Goal: Transaction & Acquisition: Purchase product/service

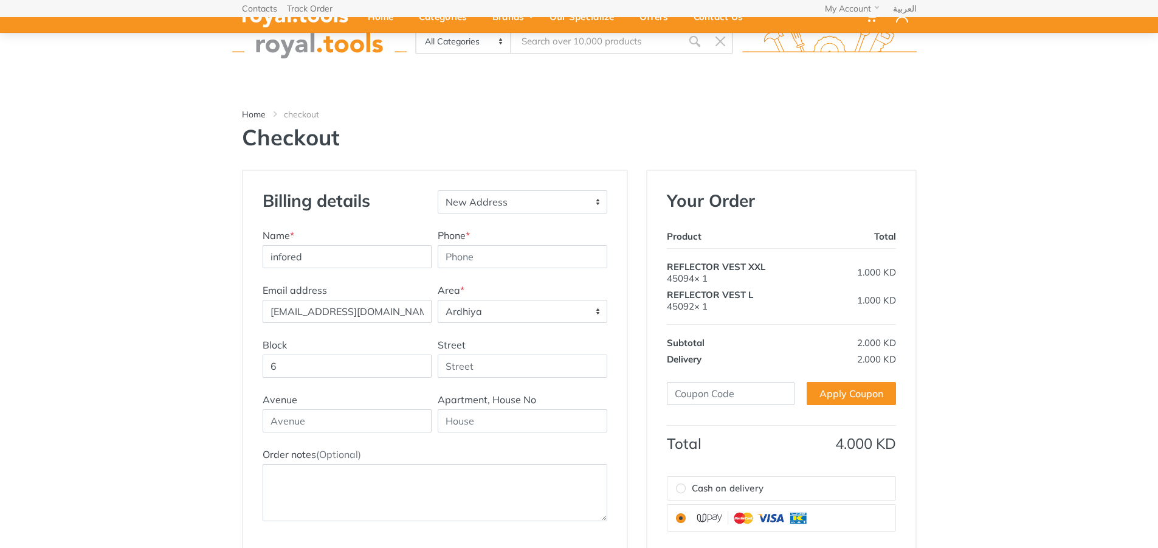
select select "29"
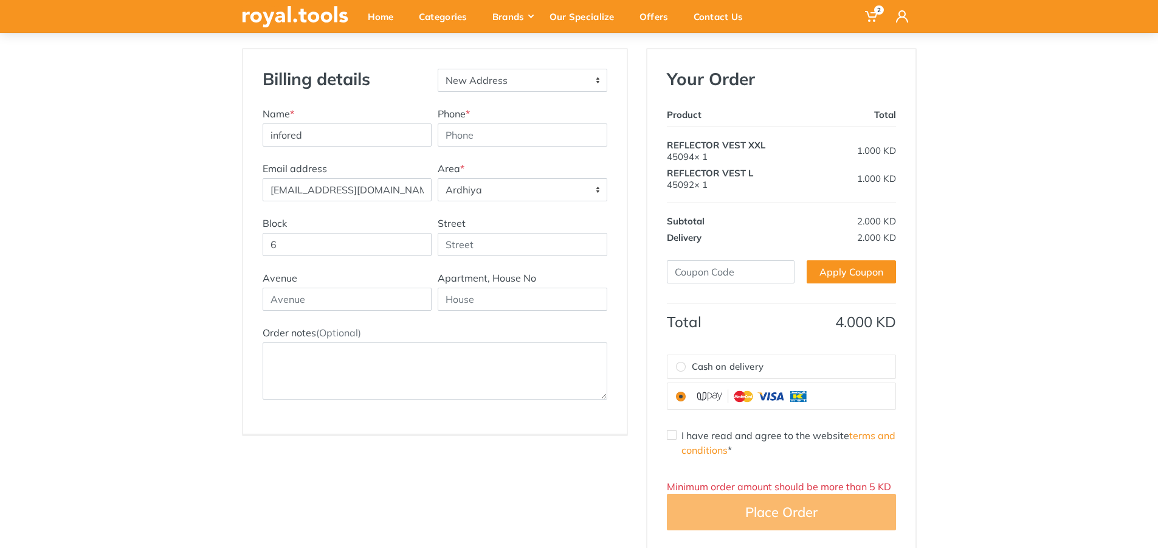
click at [327, 240] on input "6" at bounding box center [348, 244] width 170 height 23
click at [458, 248] on input "Street" at bounding box center [523, 244] width 170 height 23
click at [469, 302] on input "text" at bounding box center [523, 299] width 170 height 23
paste input "B44"
type input "B44"
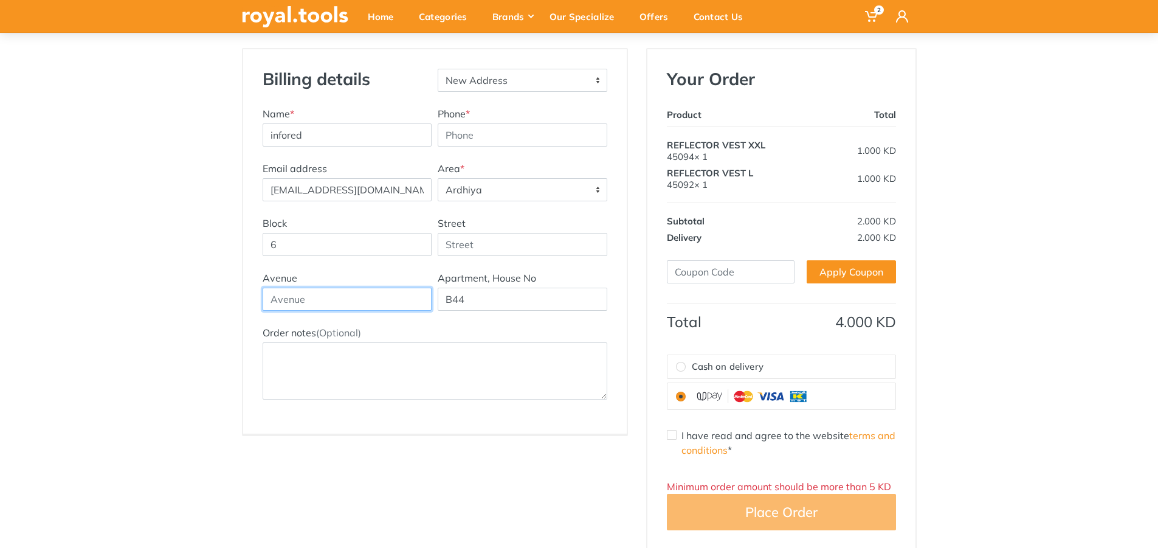
click at [293, 303] on input "text" at bounding box center [348, 299] width 170 height 23
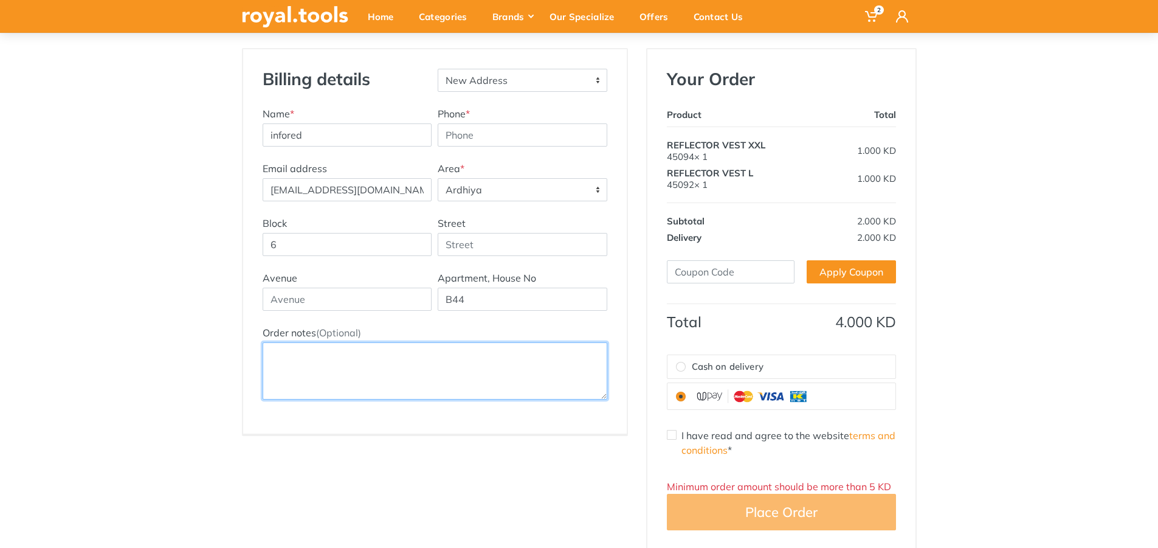
click at [326, 354] on textarea "Order notes (Optional)" at bounding box center [435, 370] width 345 height 57
drag, startPoint x: 330, startPoint y: 383, endPoint x: 254, endPoint y: 382, distance: 76.0
click at [254, 382] on div "Billing details New Address Name * infored Phone * Email address *" at bounding box center [435, 241] width 384 height 384
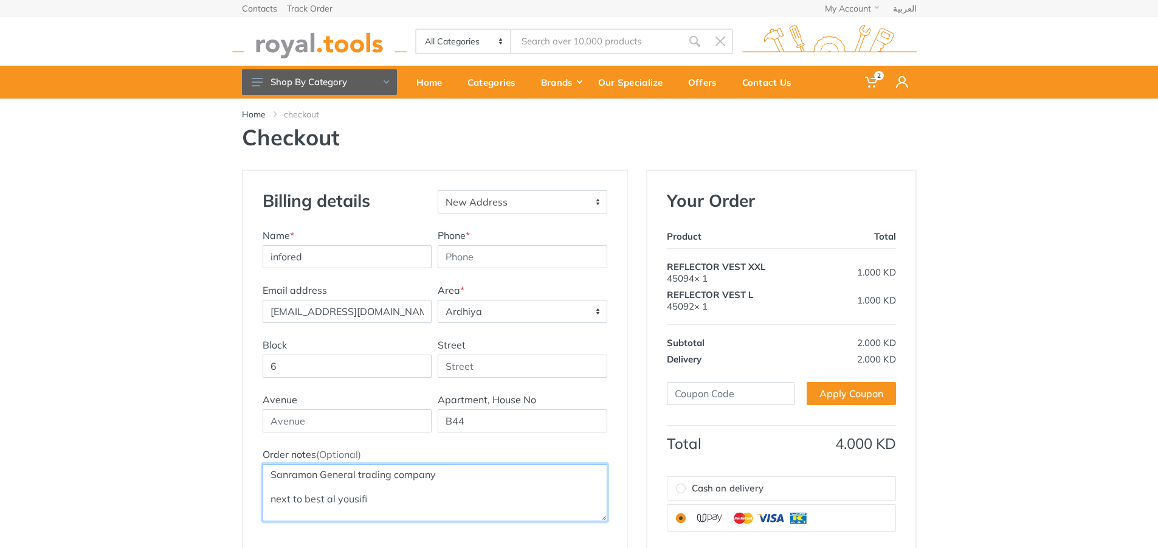
type textarea "Sanramon General trading company next to best al yousifi"
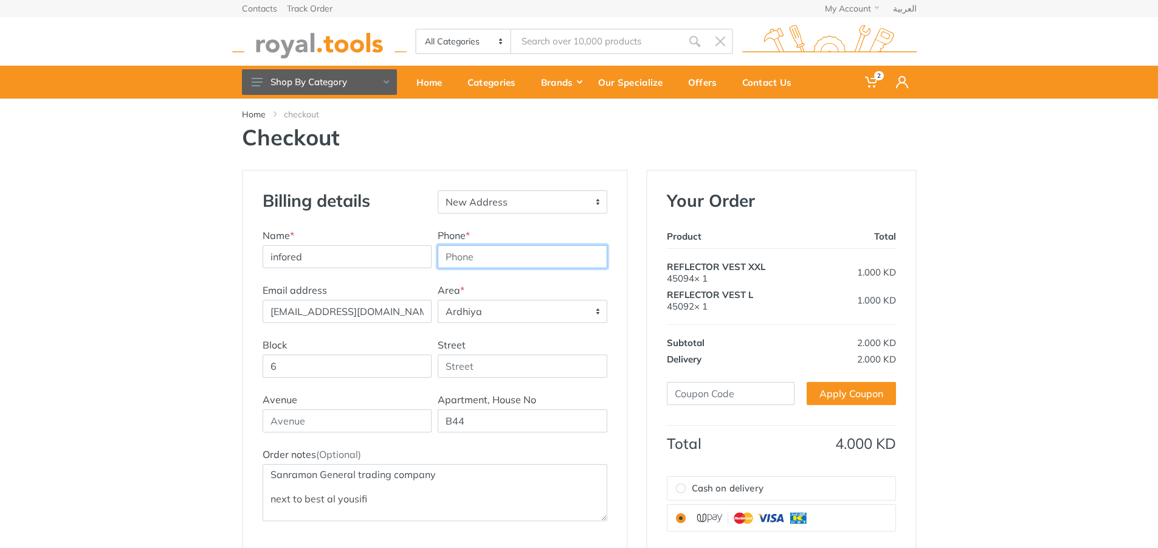
click at [509, 247] on input "Phone *" at bounding box center [523, 256] width 170 height 23
type input "-1"
type input "6"
type input "97605219"
click at [167, 368] on div "Billing details New Address Name * infored Phone * 97605219" at bounding box center [579, 421] width 1158 height 503
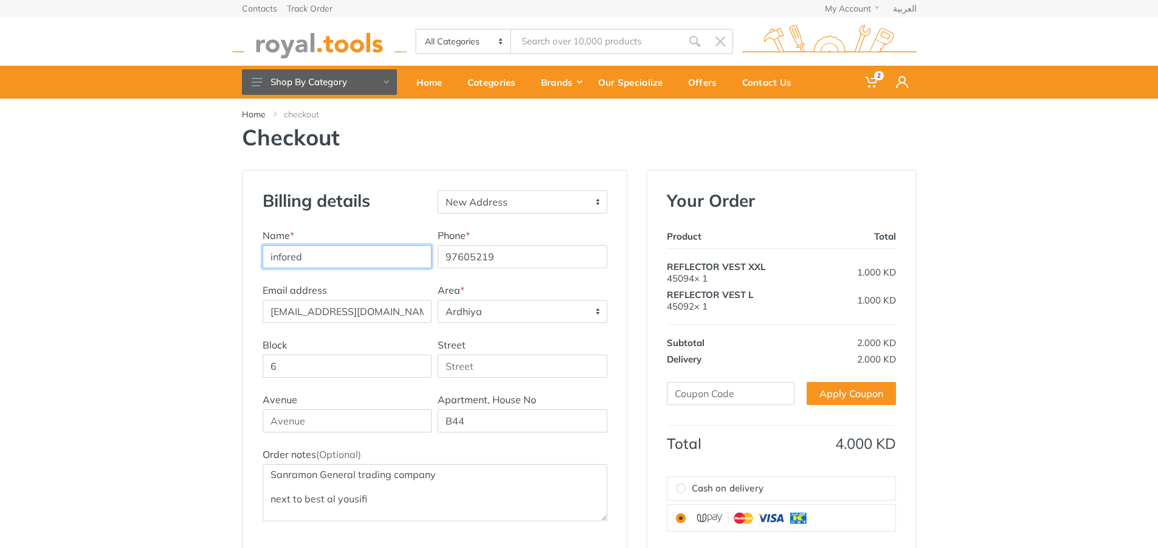
drag, startPoint x: 336, startPoint y: 261, endPoint x: 258, endPoint y: 258, distance: 77.9
click at [258, 258] on div "Billing details New Address Name * infored Phone * 97605219 Email address [EMAI…" at bounding box center [435, 363] width 384 height 384
type input "Sanramon"
drag, startPoint x: 395, startPoint y: 314, endPoint x: 234, endPoint y: 317, distance: 160.6
click at [234, 317] on div "Billing details New Address Name * [GEOGRAPHIC_DATA] Phone * 97605219 Email add…" at bounding box center [435, 421] width 404 height 503
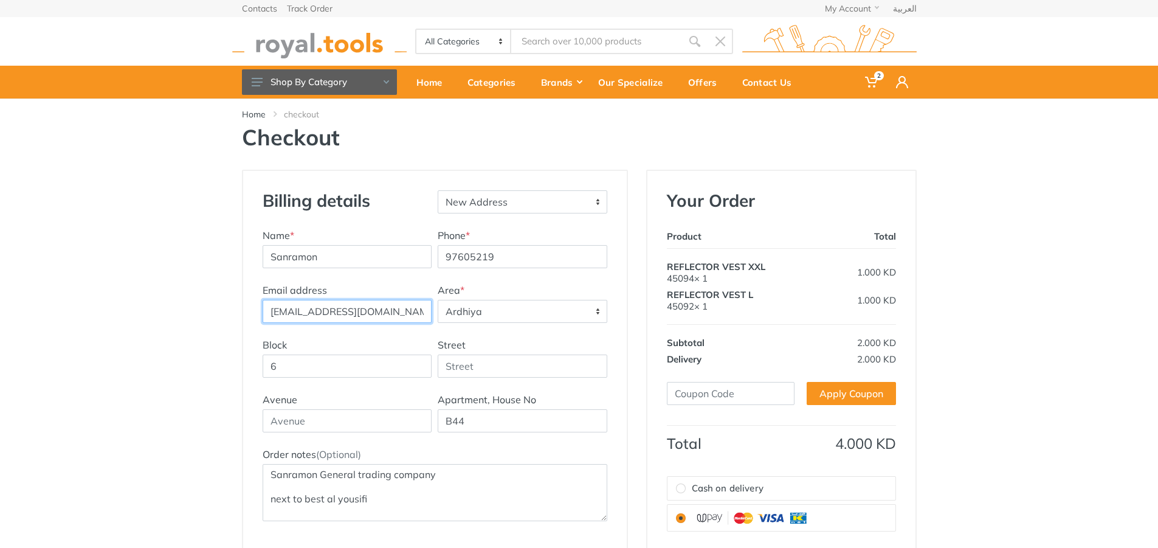
drag, startPoint x: 420, startPoint y: 312, endPoint x: 254, endPoint y: 317, distance: 166.7
click at [254, 317] on div "Billing details New Address Name * [GEOGRAPHIC_DATA] Phone * 97605219 Email add…" at bounding box center [435, 363] width 384 height 384
paste input "p"
type input "[EMAIL_ADDRESS][DOMAIN_NAME]"
click at [1019, 387] on div "Billing details New Address Name * [GEOGRAPHIC_DATA] Phone * 97605219" at bounding box center [579, 421] width 1158 height 503
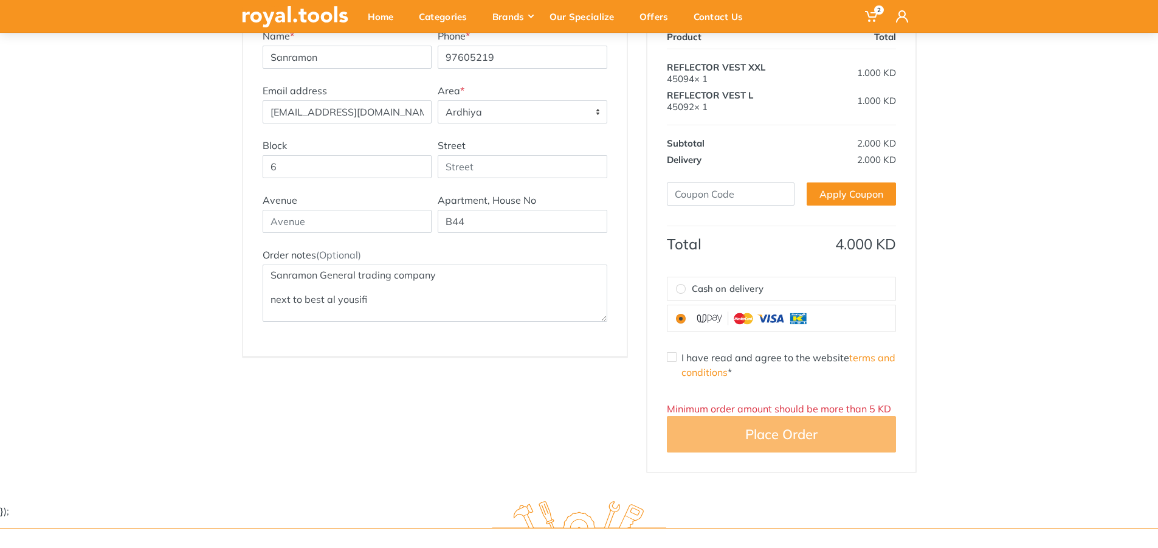
scroll to position [243, 0]
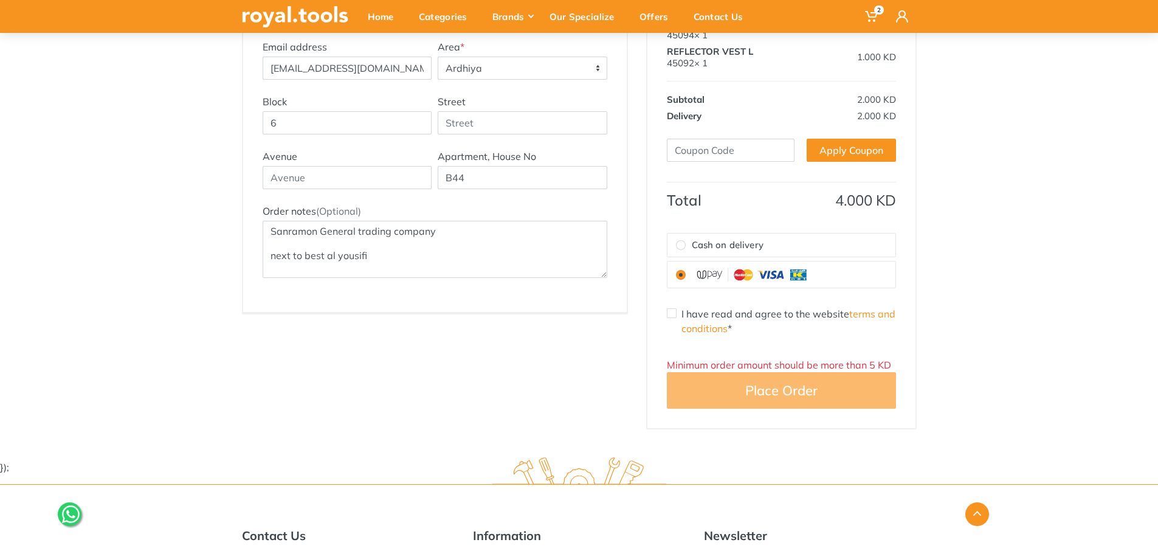
click at [668, 316] on input "I have read and agree to the website terms and conditions *" at bounding box center [672, 313] width 10 height 10
checkbox input "true"
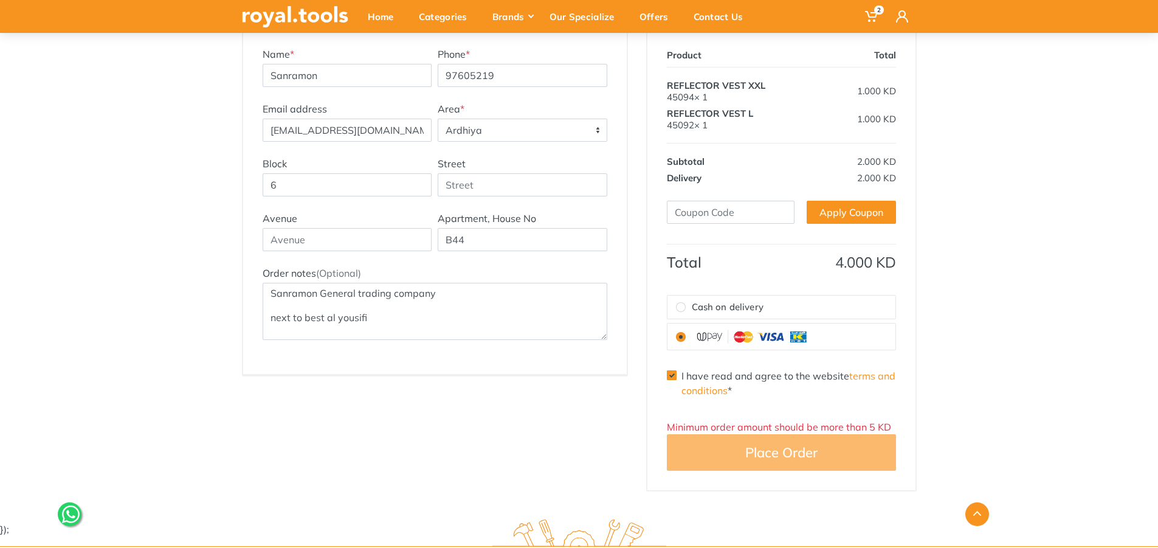
scroll to position [182, 0]
click at [685, 308] on input "Cash on delivery" at bounding box center [681, 306] width 10 height 10
radio input "true"
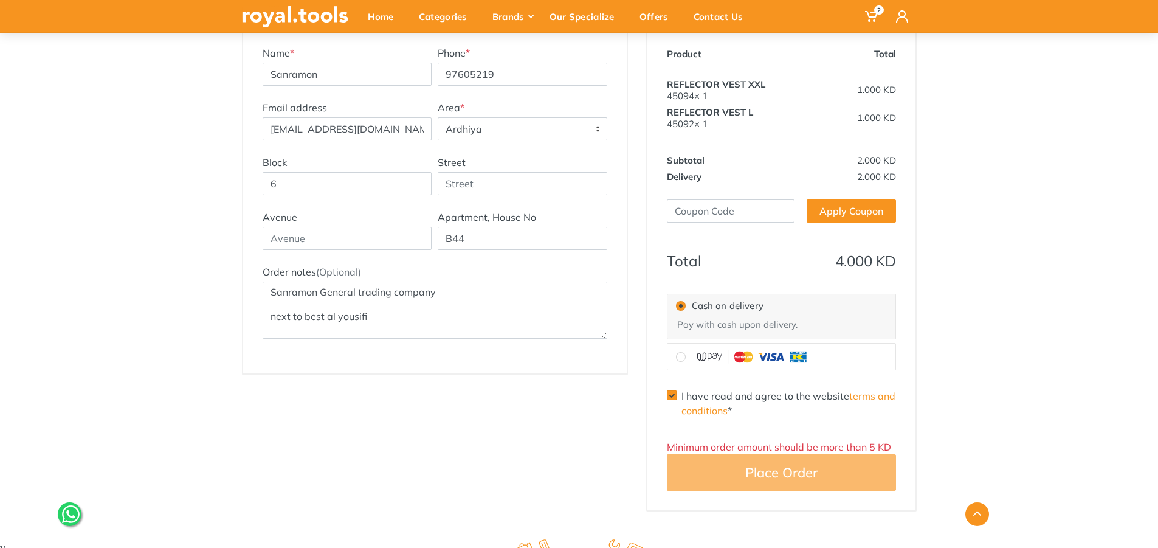
click at [682, 360] on input "radio" at bounding box center [681, 357] width 10 height 10
radio input "true"
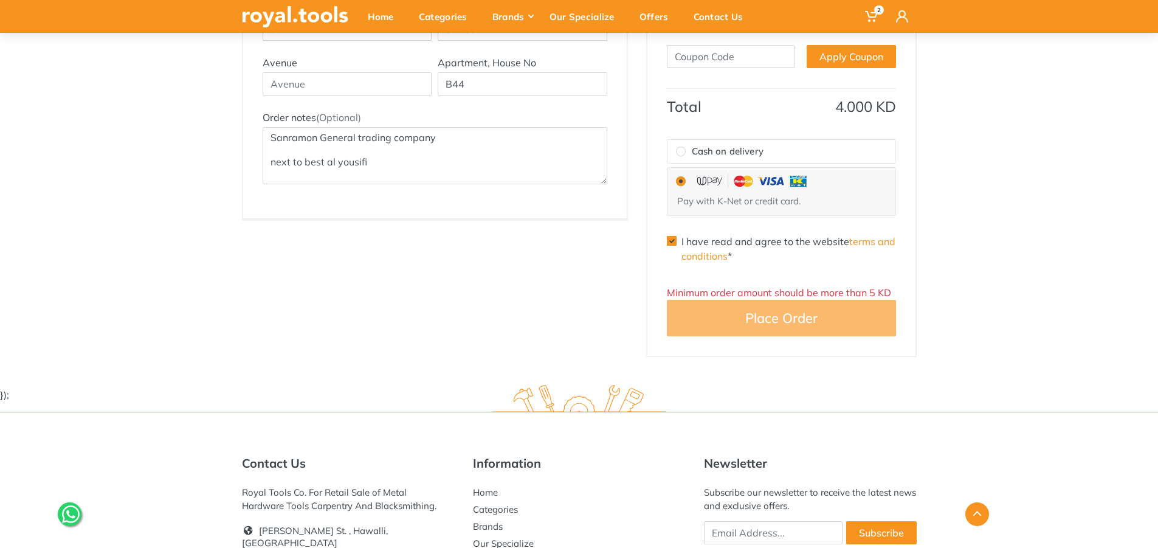
scroll to position [365, 0]
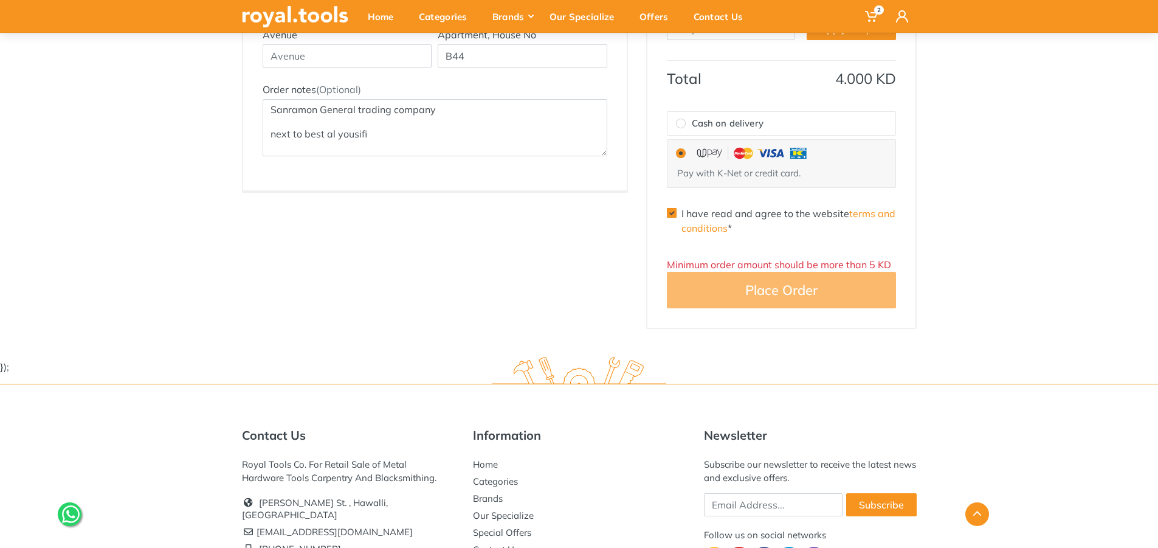
click at [742, 310] on div "Your Order Product Total REFLECTOR VEST XXL 45094× 1 1.000 KD Subtotal Discount…" at bounding box center [782, 67] width 268 height 522
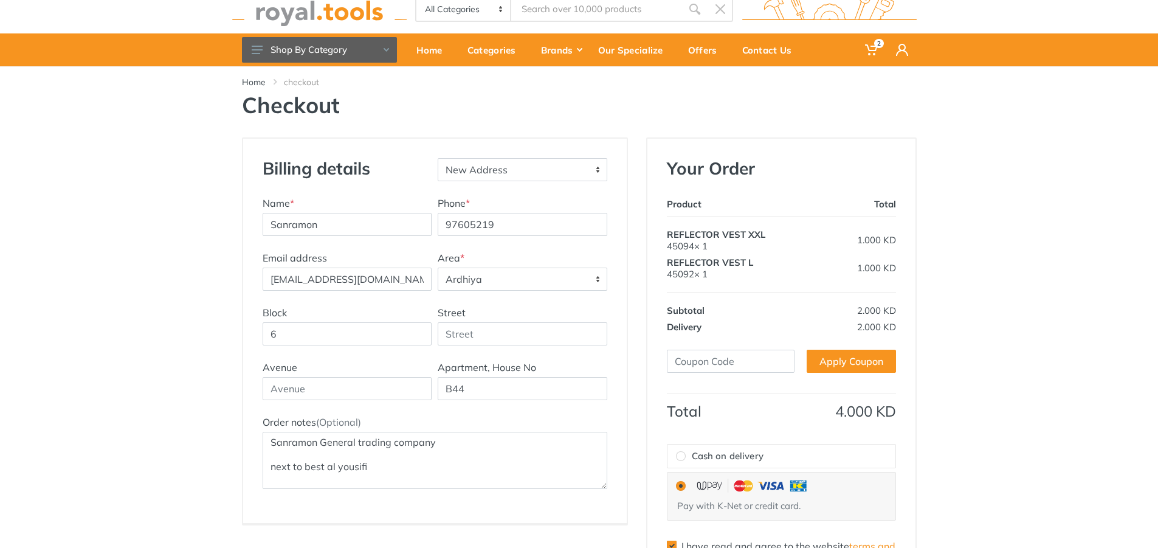
scroll to position [0, 0]
